Goal: Entertainment & Leisure: Consume media (video, audio)

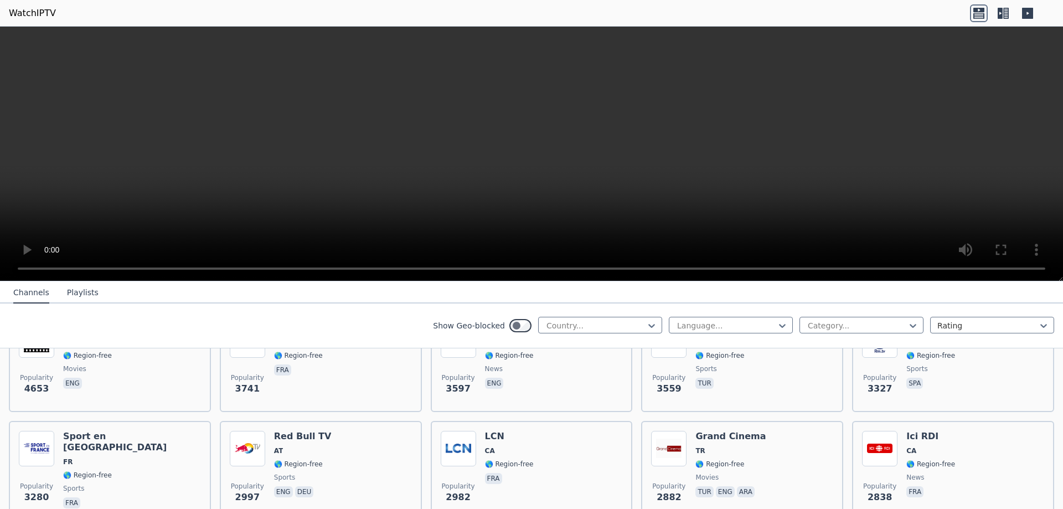
scroll to position [221, 0]
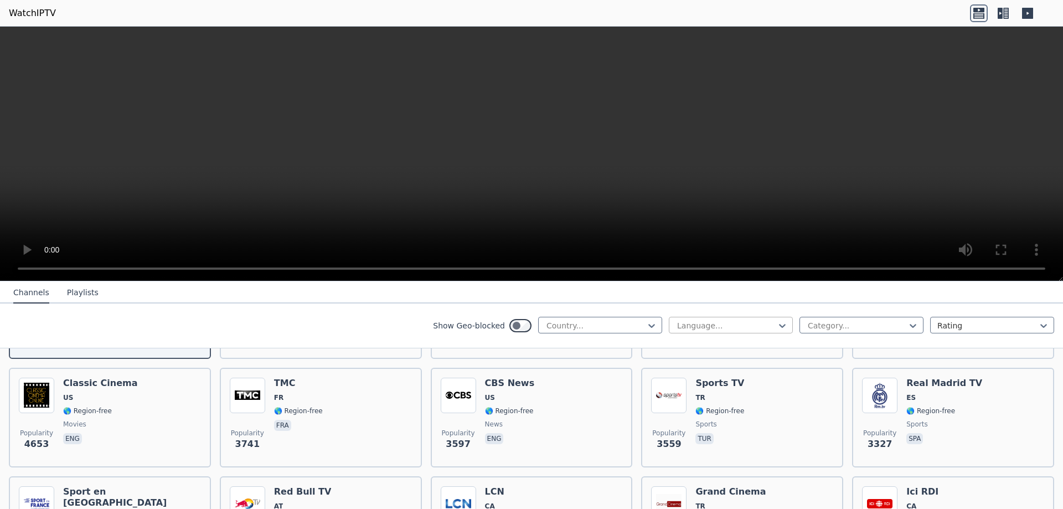
click at [713, 321] on div at bounding box center [726, 325] width 101 height 11
click at [717, 365] on div "German" at bounding box center [731, 368] width 124 height 20
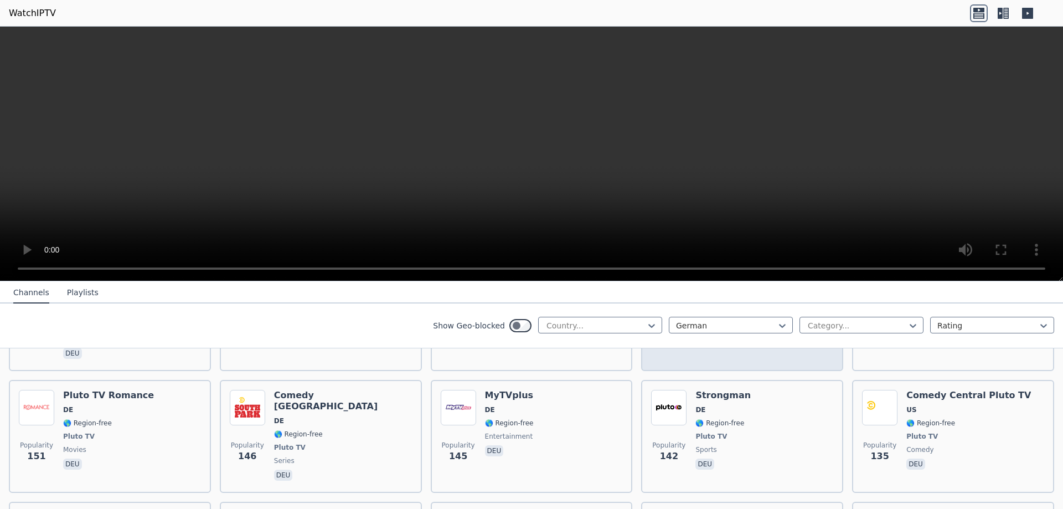
scroll to position [664, 0]
click at [627, 322] on div at bounding box center [595, 325] width 101 height 11
click at [943, 323] on div at bounding box center [987, 325] width 101 height 11
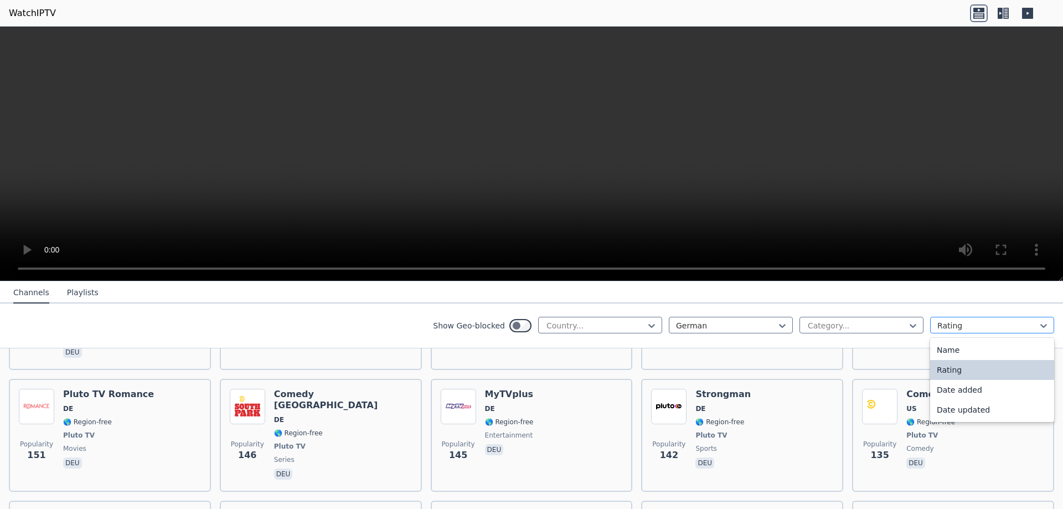
click at [945, 323] on div at bounding box center [987, 325] width 101 height 11
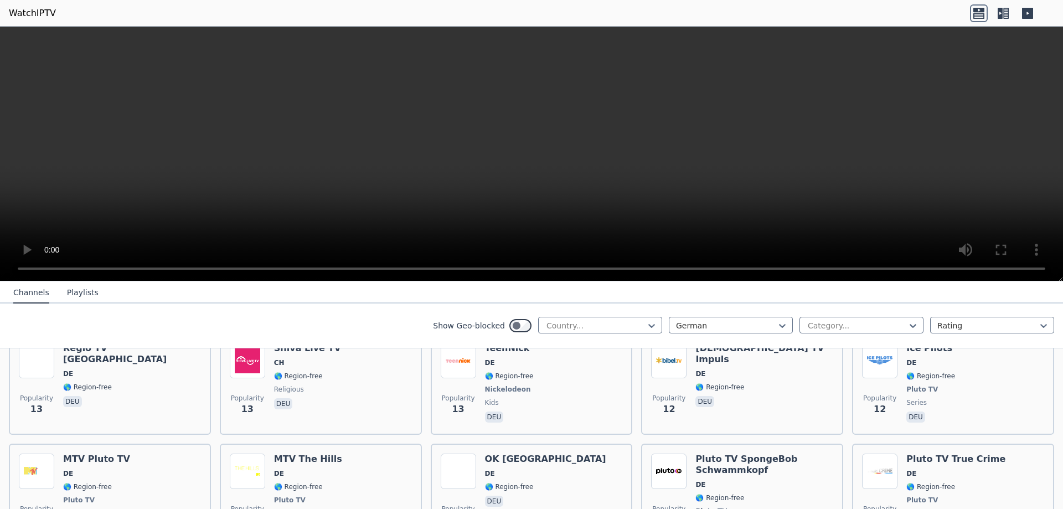
scroll to position [5572, 0]
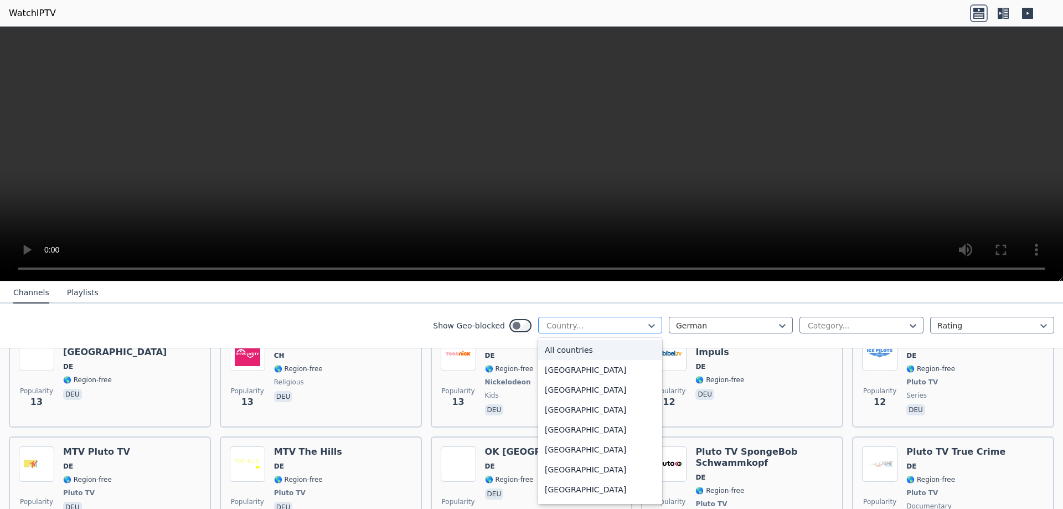
click at [628, 328] on div at bounding box center [595, 325] width 101 height 11
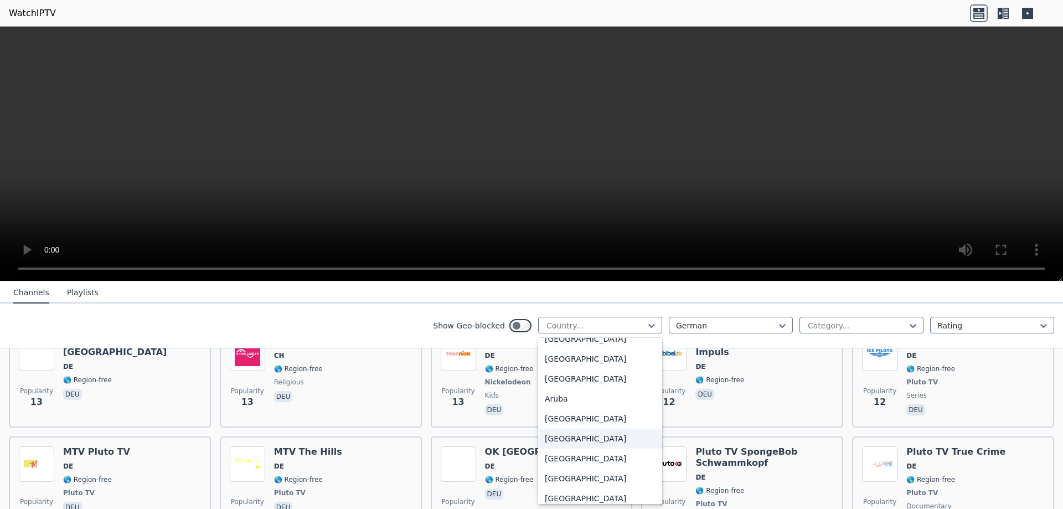
click at [563, 436] on div "[GEOGRAPHIC_DATA]" at bounding box center [600, 439] width 124 height 20
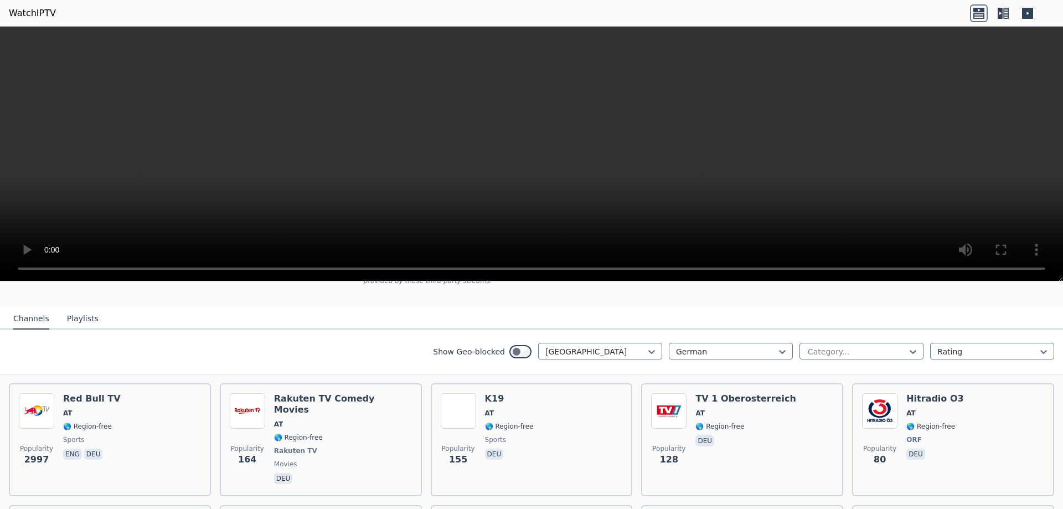
scroll to position [49, 0]
